Goal: Task Accomplishment & Management: Use online tool/utility

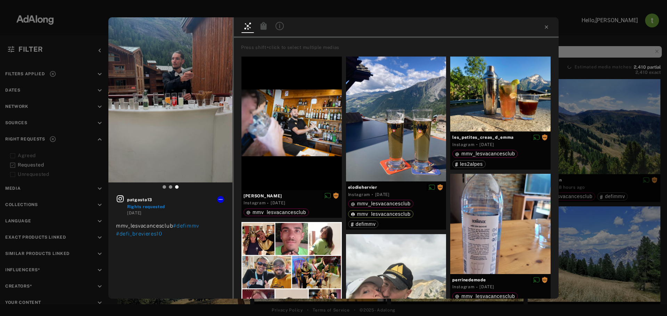
click at [72, 50] on div "patgasta13 Rights requested [DATE] mmv_lesvacancesclub #defimmv #defi_brevieres…" at bounding box center [333, 158] width 667 height 316
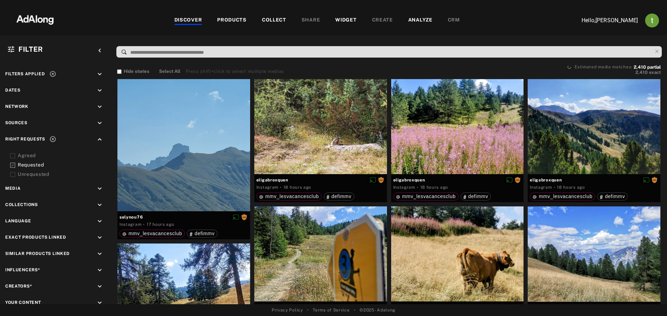
scroll to position [903, 0]
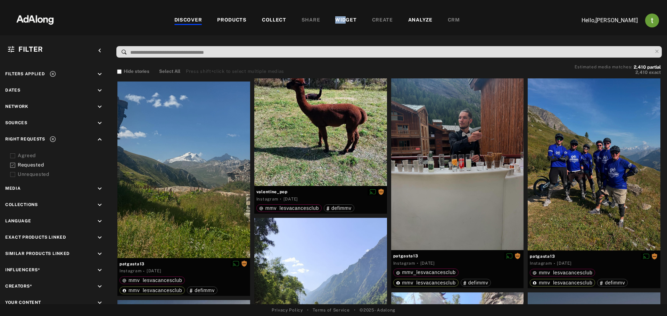
click at [346, 16] on div "WIDGET" at bounding box center [345, 20] width 21 height 8
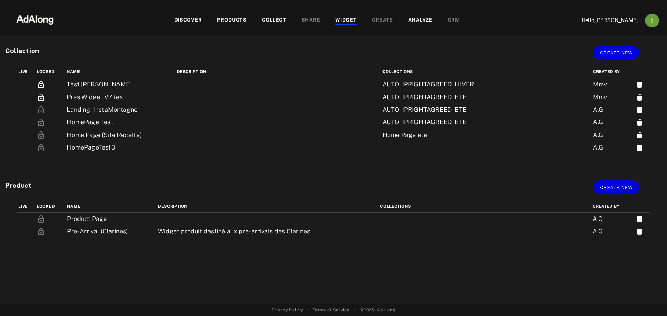
click at [223, 284] on div "Live Locked name Description Collections Created by Product Page A.G Pre-Arriva…" at bounding box center [333, 253] width 667 height 104
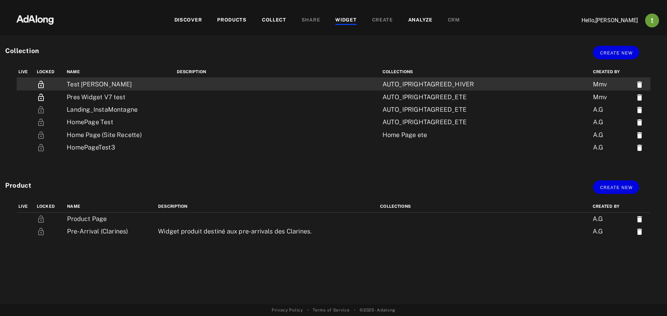
click at [69, 81] on td "Test [PERSON_NAME]" at bounding box center [120, 84] width 110 height 13
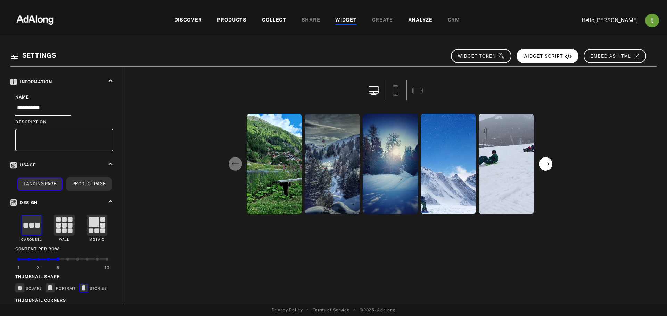
click at [544, 55] on span "WIDGET SCRIPT" at bounding box center [547, 56] width 49 height 5
